Goal: Transaction & Acquisition: Download file/media

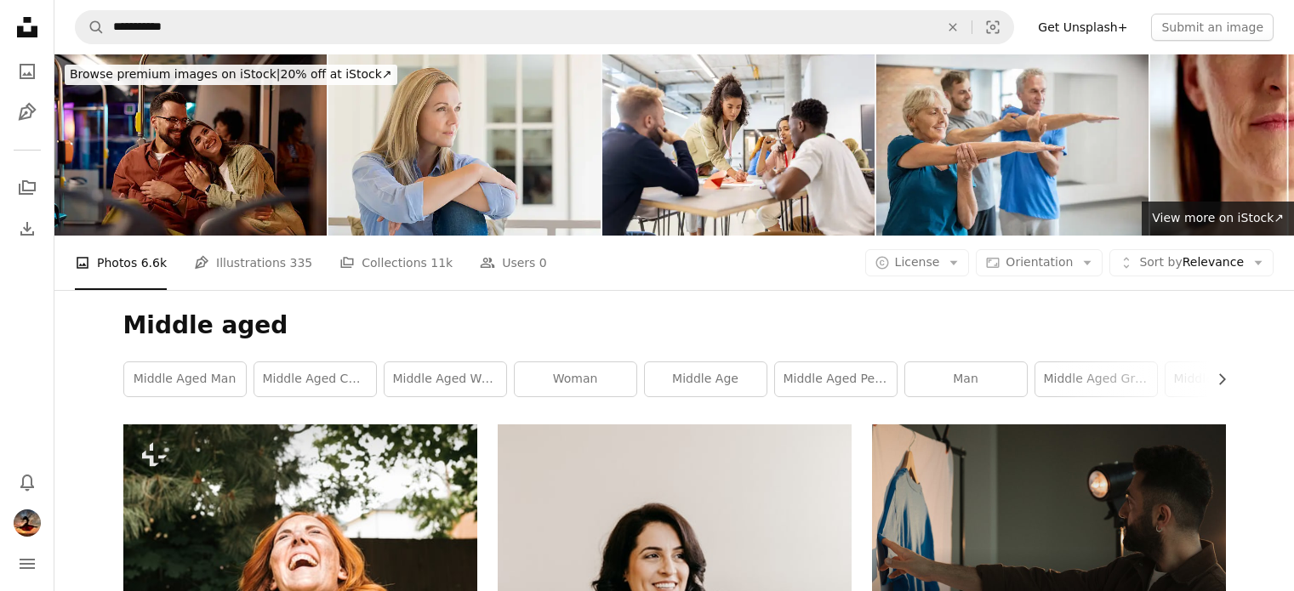
scroll to position [7486, 0]
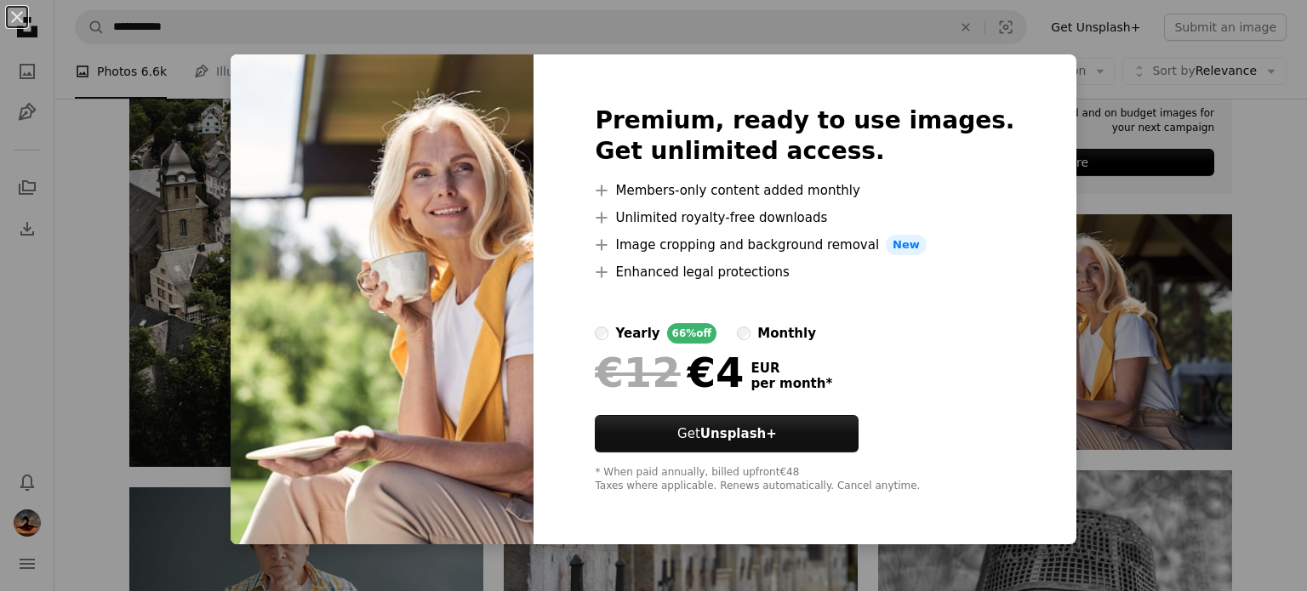
click at [1065, 193] on div "An X shape Premium, ready to use images. Get unlimited access. A plus sign Memb…" at bounding box center [653, 295] width 1307 height 591
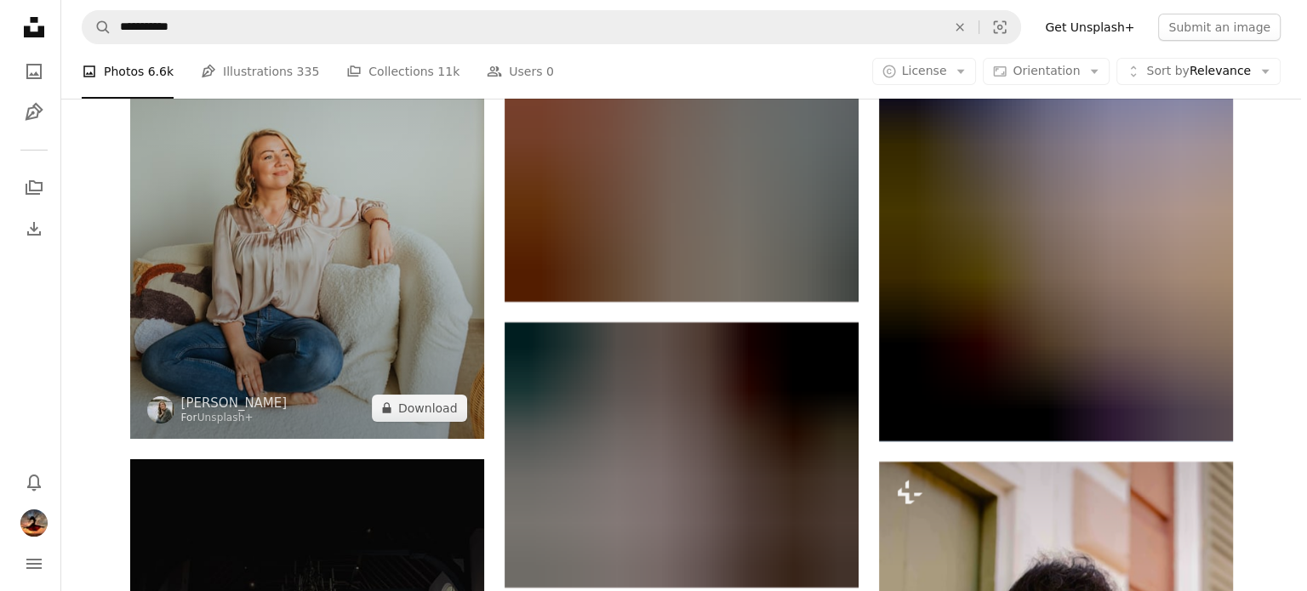
scroll to position [19225, 0]
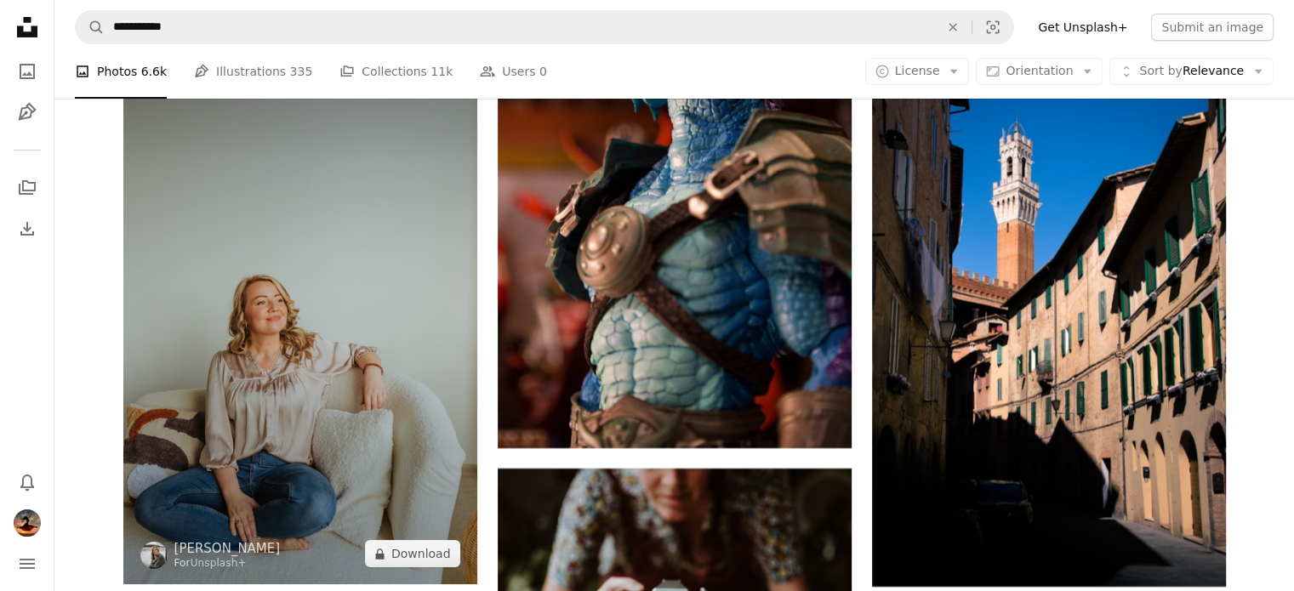
click at [337, 360] on img at bounding box center [300, 319] width 354 height 531
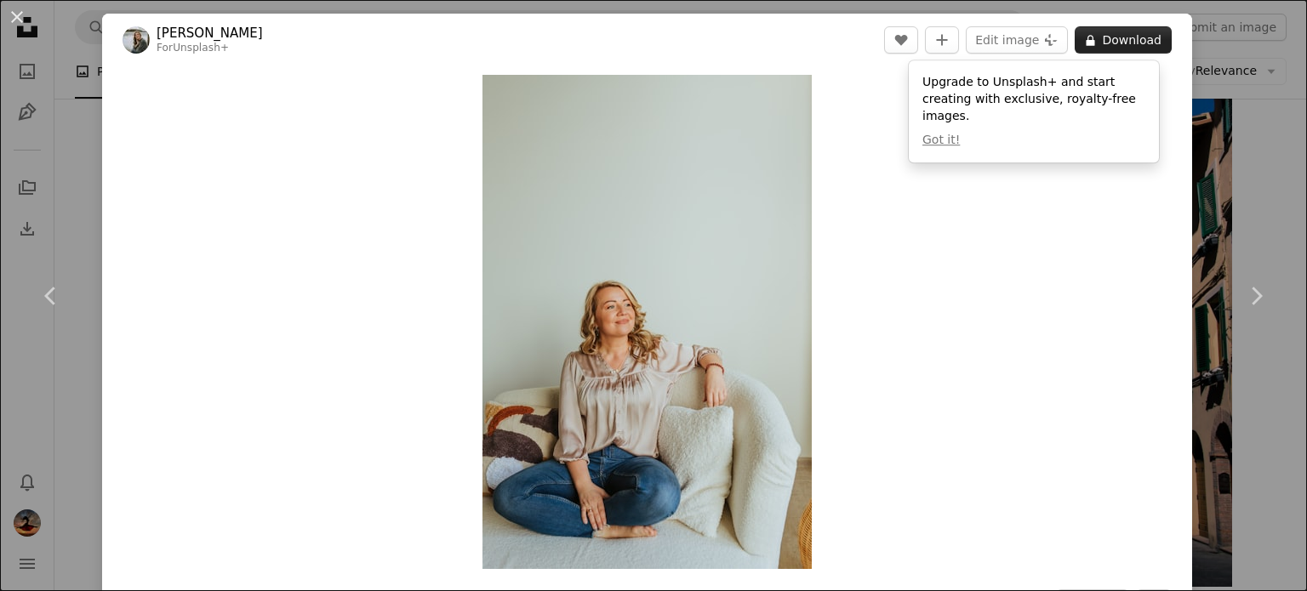
click at [1110, 41] on button "A lock Download" at bounding box center [1122, 39] width 97 height 27
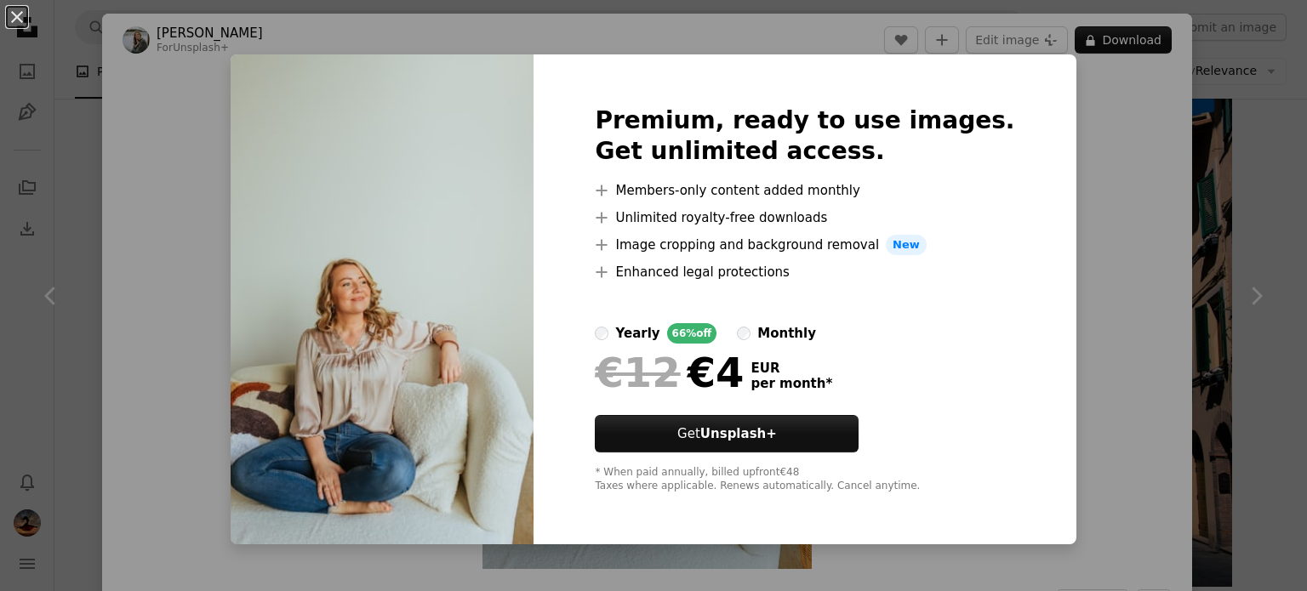
click at [1085, 129] on div "An X shape Premium, ready to use images. Get unlimited access. A plus sign Memb…" at bounding box center [653, 295] width 1307 height 591
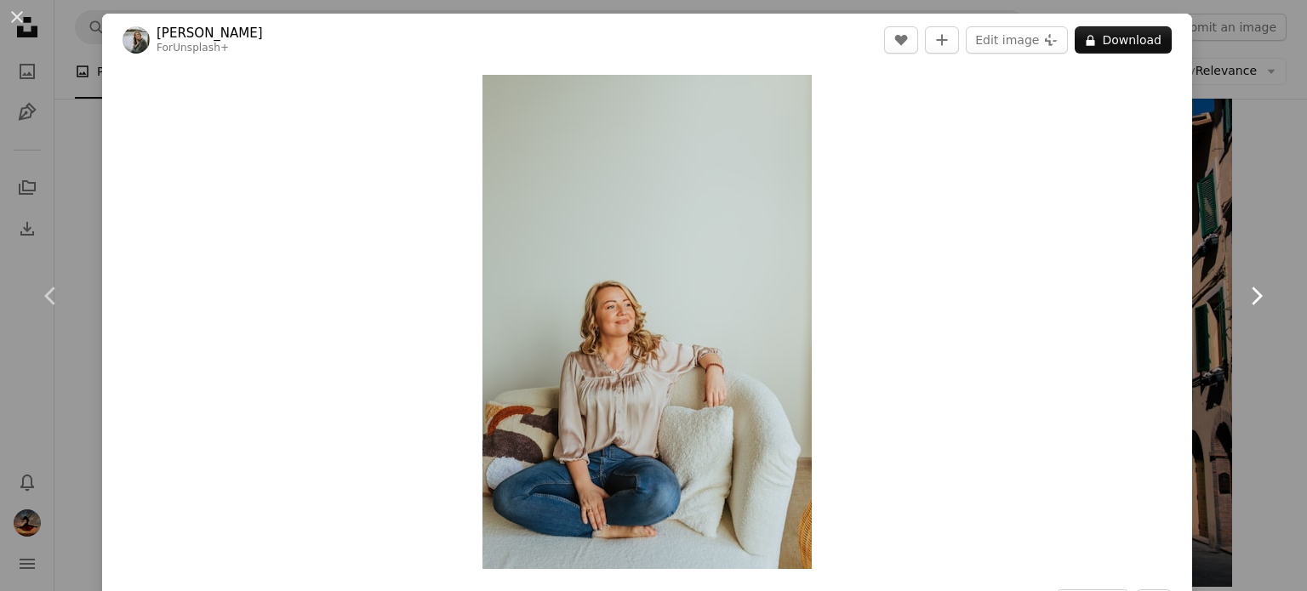
click at [1251, 258] on link "Chevron right" at bounding box center [1256, 295] width 102 height 163
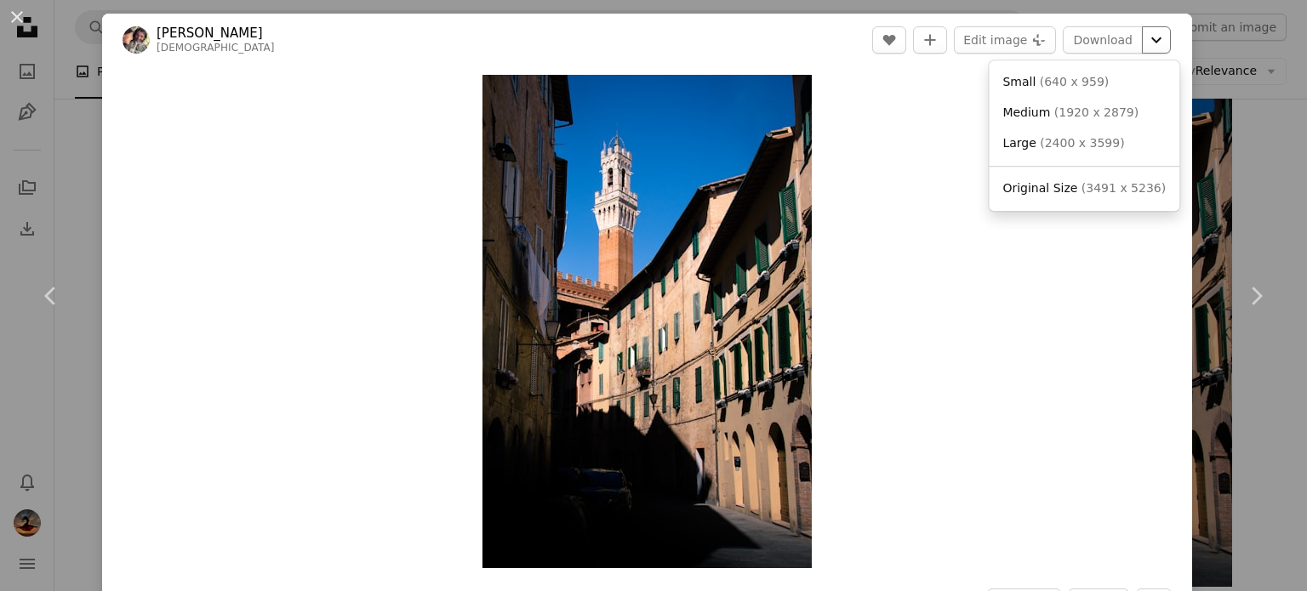
click at [1151, 43] on icon "Choose download size" at bounding box center [1156, 40] width 10 height 6
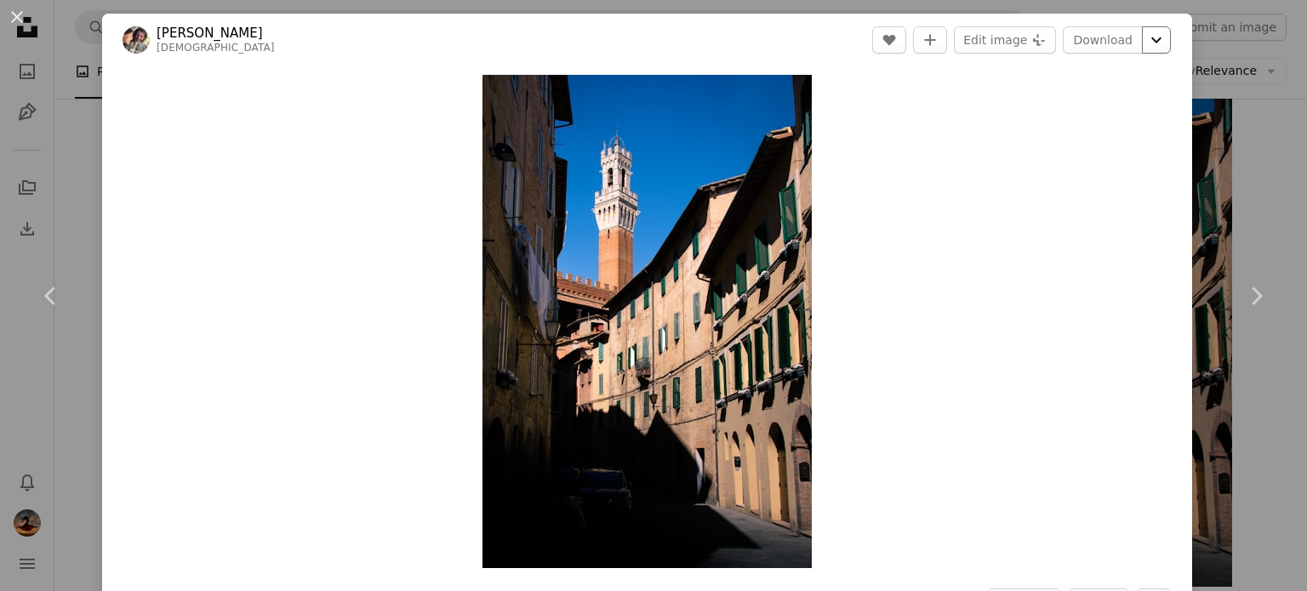
click at [1151, 43] on icon "Choose download size" at bounding box center [1156, 40] width 10 height 6
click at [17, 20] on button "An X shape" at bounding box center [17, 17] width 20 height 20
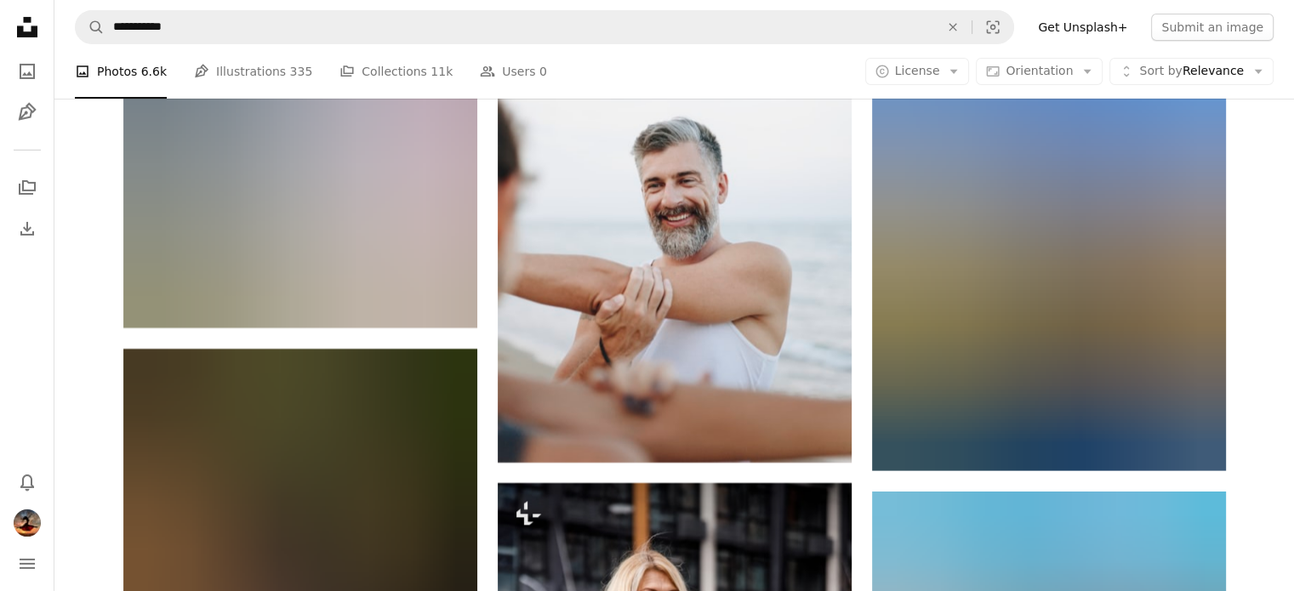
scroll to position [11824, 0]
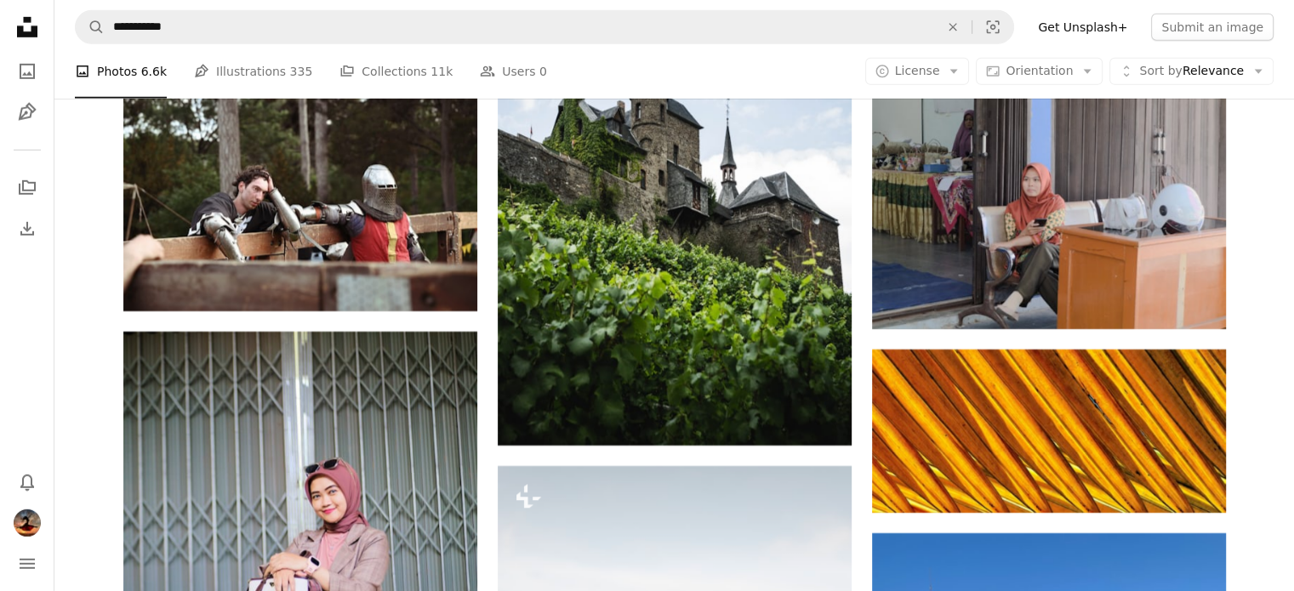
click at [31, 31] on icon at bounding box center [27, 27] width 20 height 20
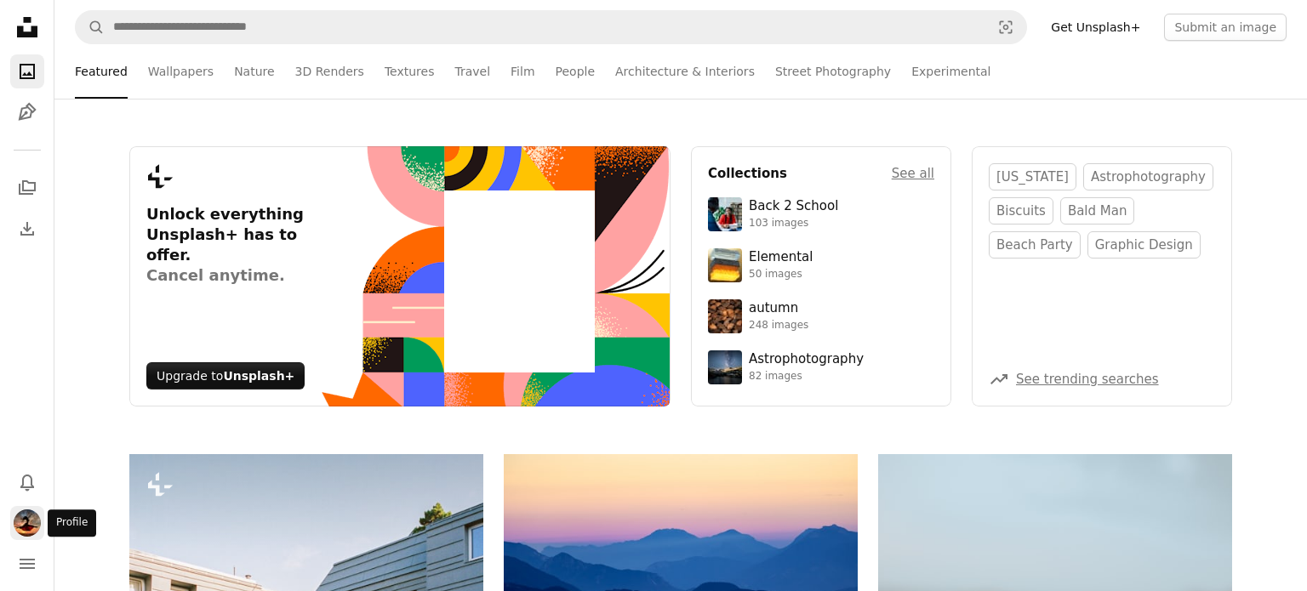
click at [29, 514] on img "Profile" at bounding box center [27, 523] width 27 height 27
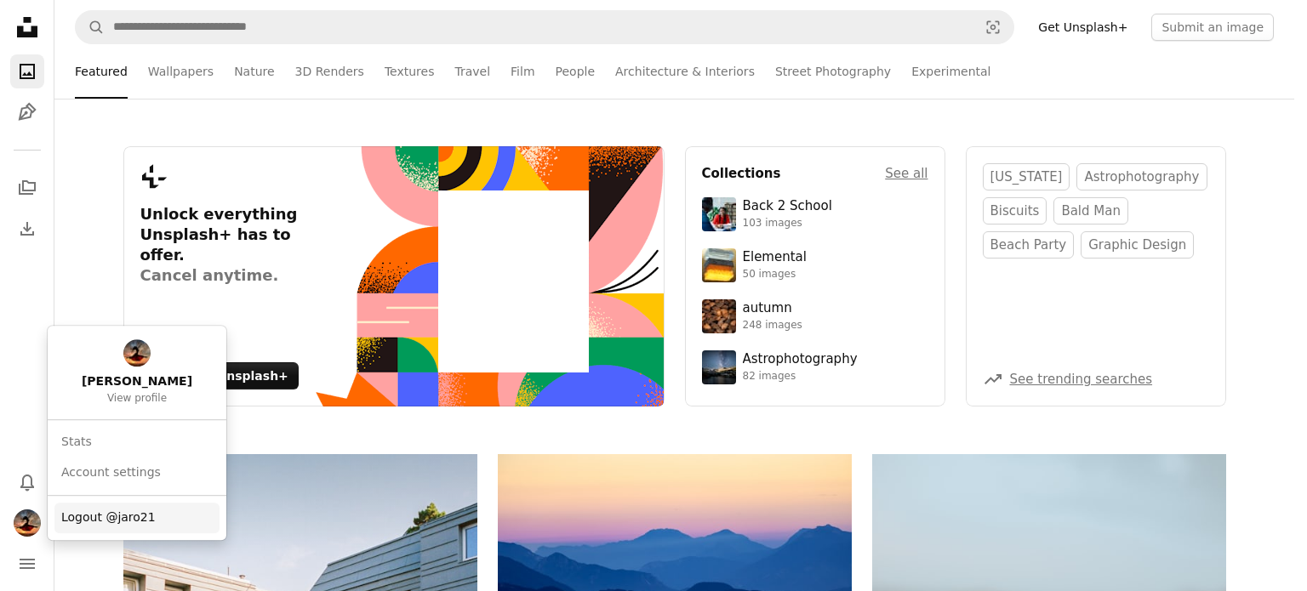
click at [98, 519] on span "Logout @jaro21" at bounding box center [108, 518] width 94 height 17
